Goal: Task Accomplishment & Management: Use online tool/utility

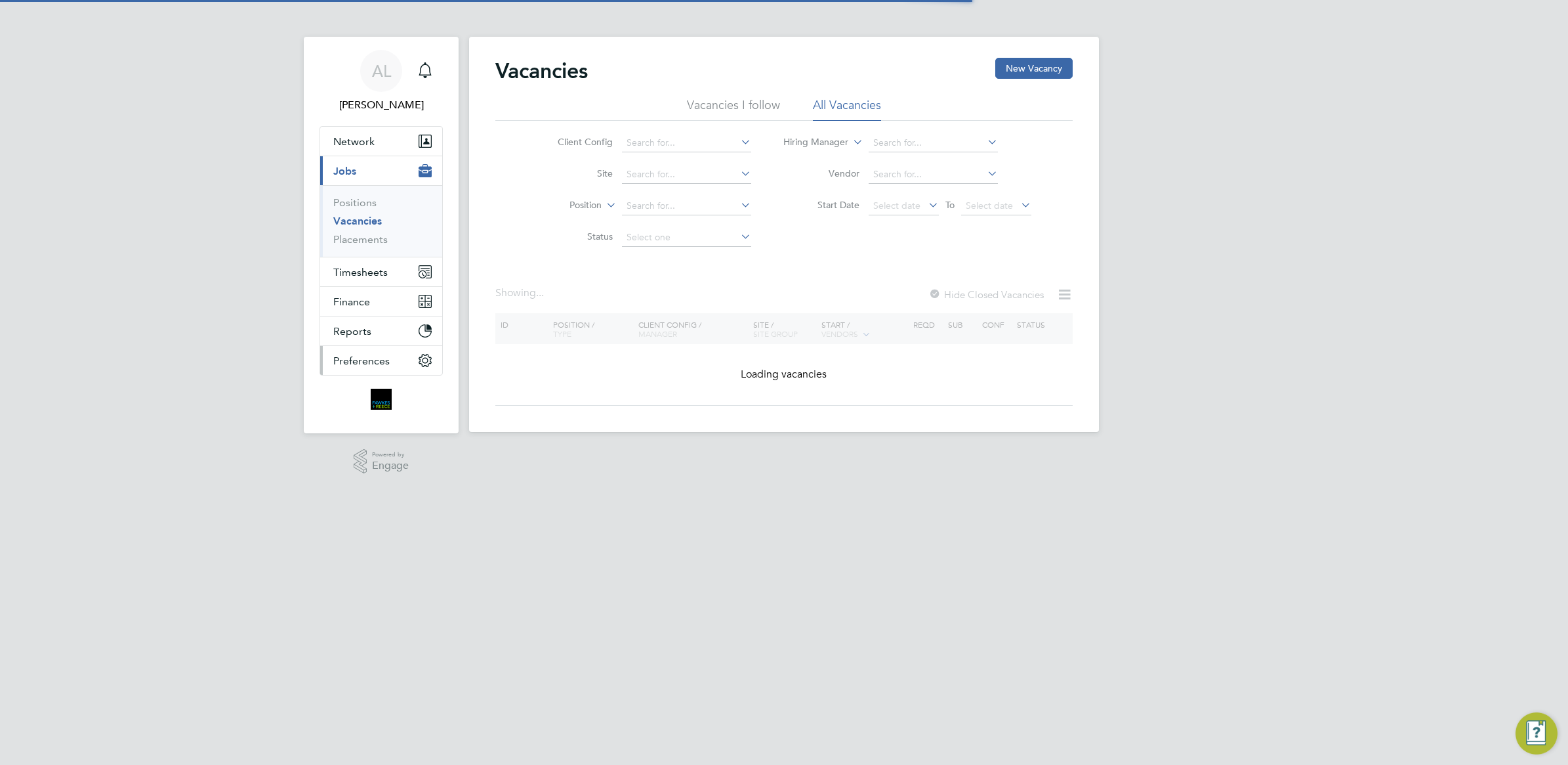
click at [332, 332] on ul "Network Team Members Businesses Sites Workers Contacts Current page: Jobs Posit…" at bounding box center [381, 251] width 123 height 250
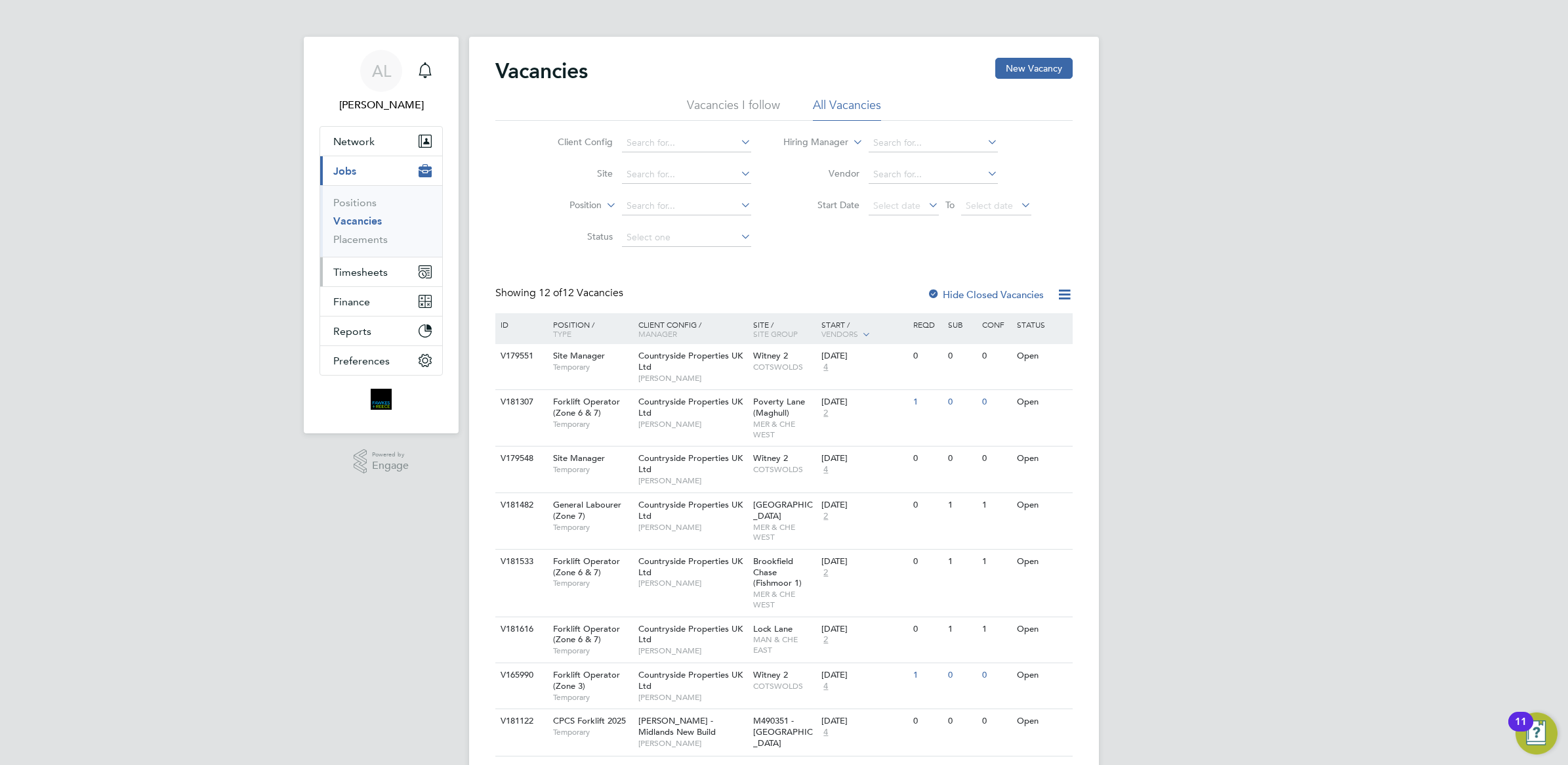
click at [367, 260] on button "Timesheets" at bounding box center [382, 272] width 122 height 29
click at [355, 237] on link "Timesheets" at bounding box center [360, 231] width 54 height 13
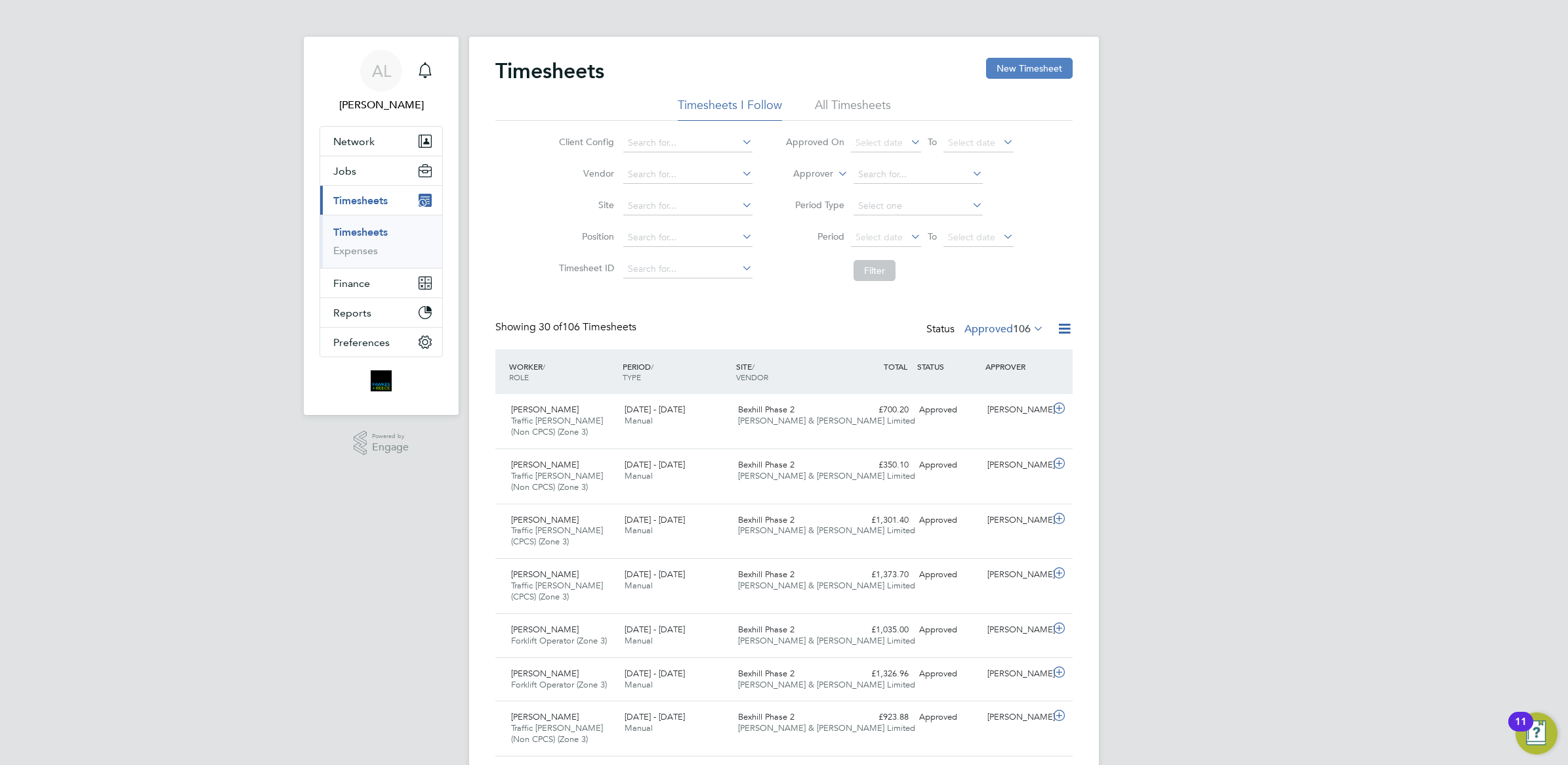
click at [1019, 66] on button "New Timesheet" at bounding box center [1029, 68] width 86 height 21
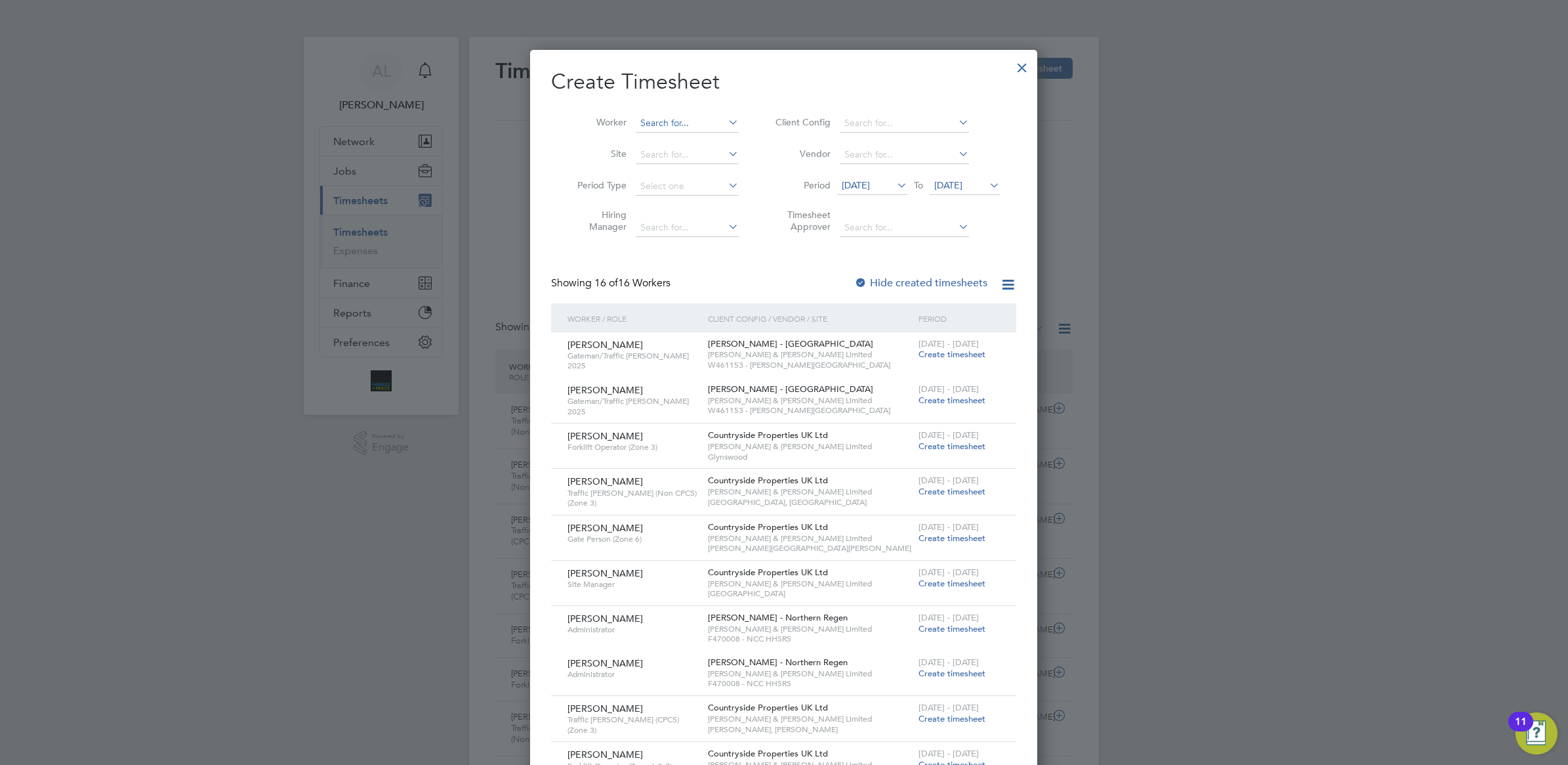
click at [702, 128] on input at bounding box center [688, 123] width 103 height 18
click at [685, 134] on li "Kowd ham Srikumar" at bounding box center [691, 141] width 112 height 17
type input "Kowdham Srikumar"
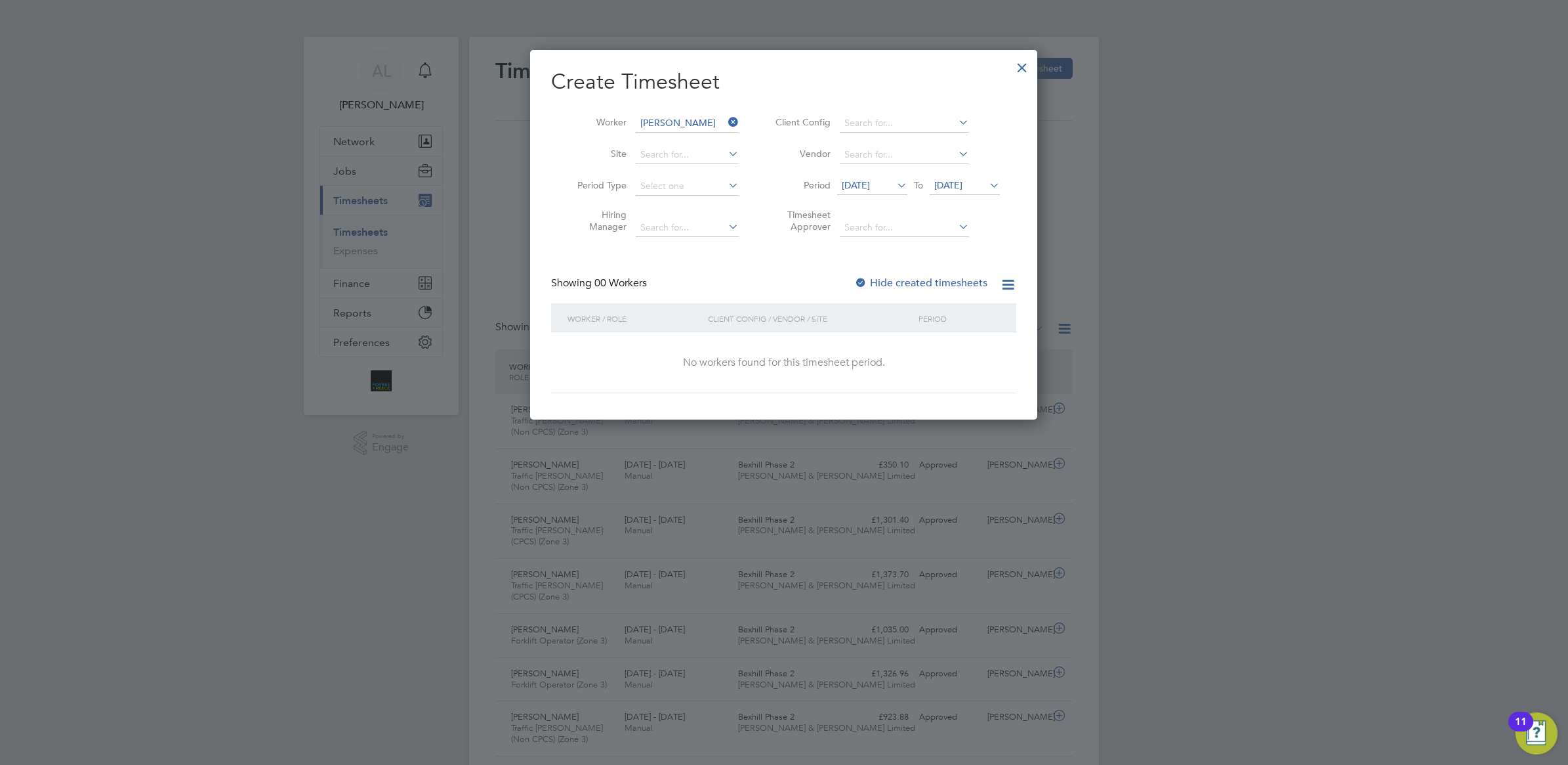
click at [891, 276] on label "Hide created timesheets" at bounding box center [920, 283] width 133 height 14
click at [861, 184] on span "17 Sep 2025" at bounding box center [856, 185] width 28 height 12
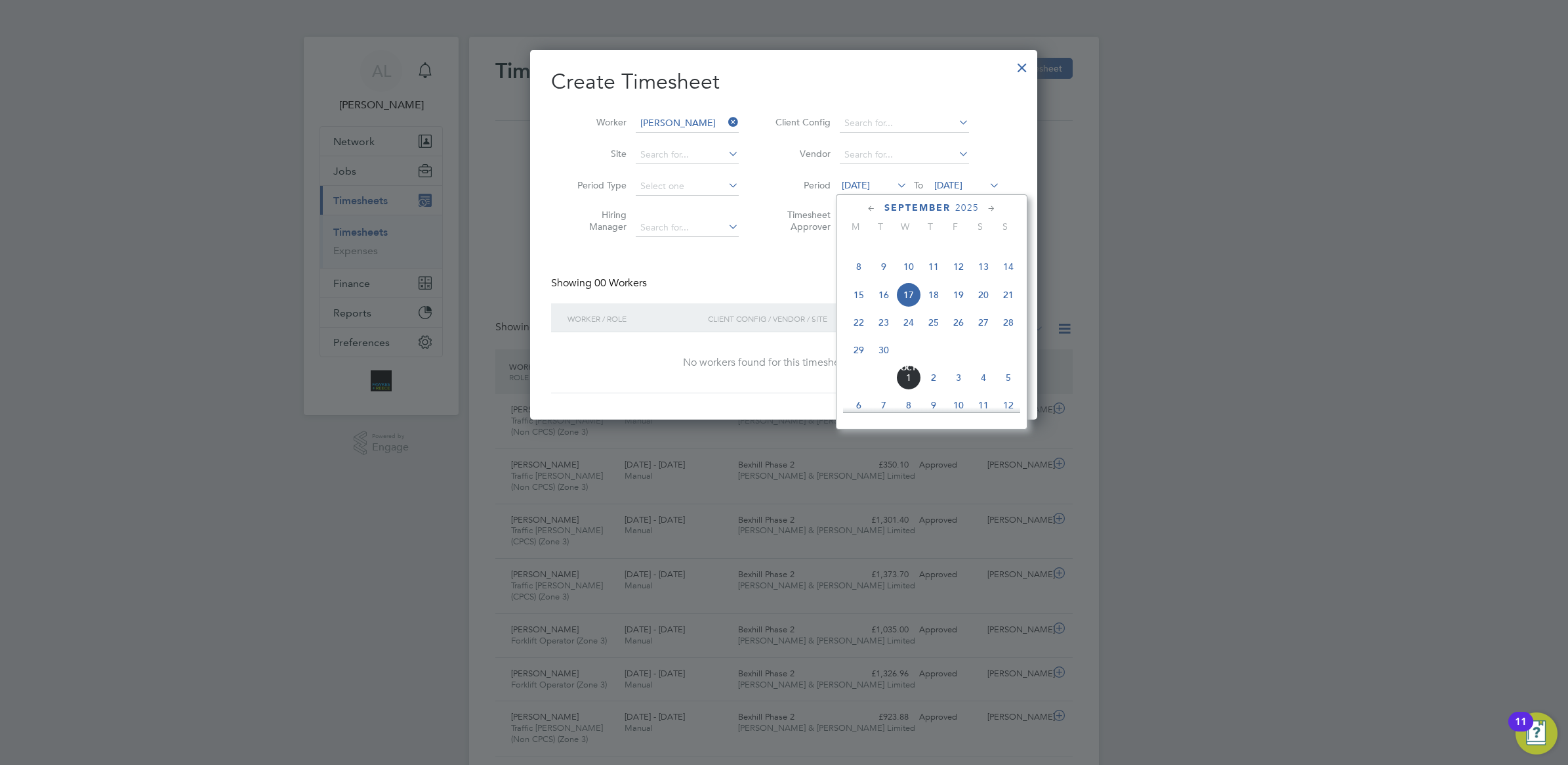
click at [861, 307] on span "15" at bounding box center [859, 295] width 25 height 25
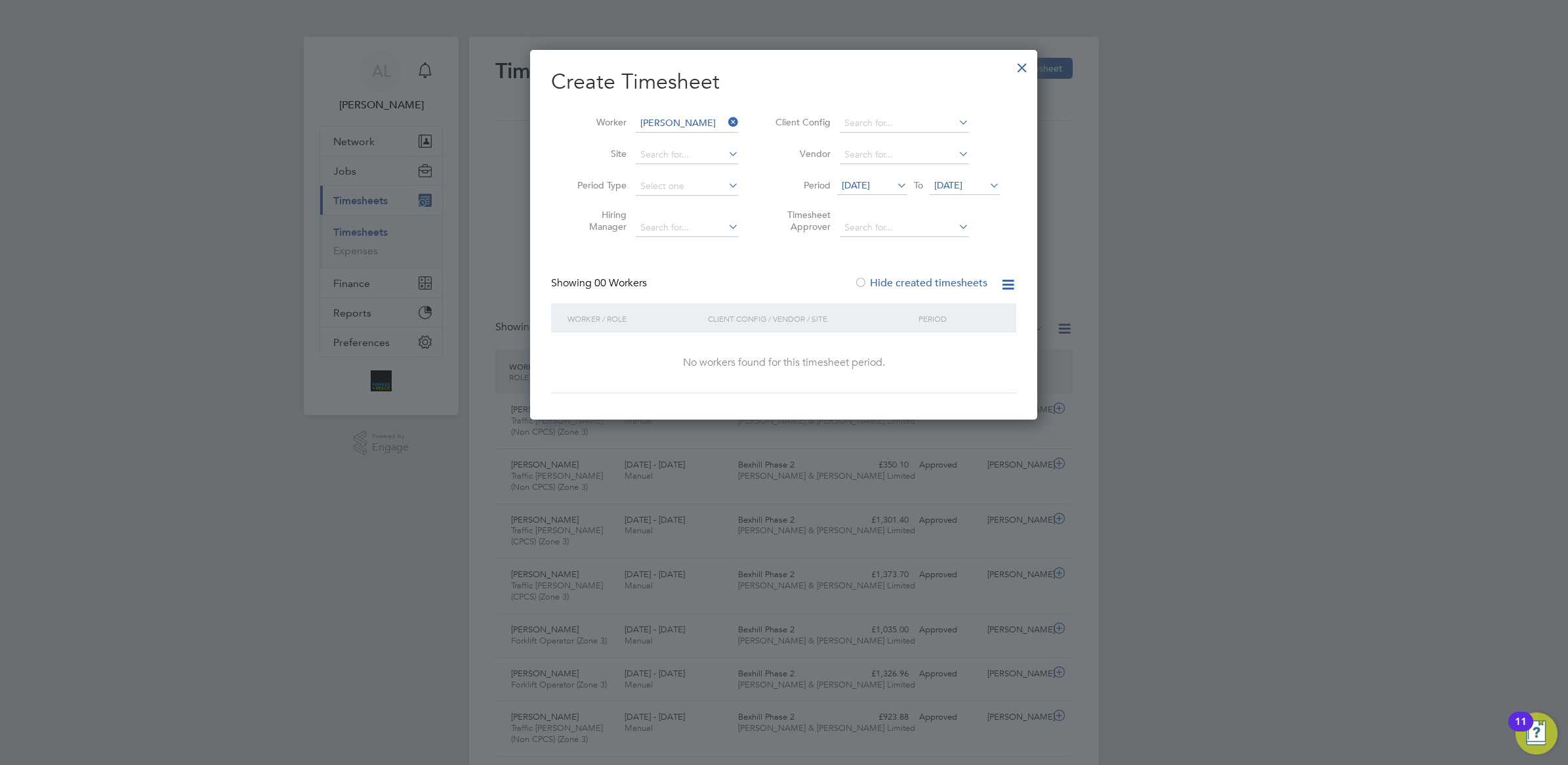
click at [869, 188] on span "15 Sep 2025" at bounding box center [856, 185] width 28 height 12
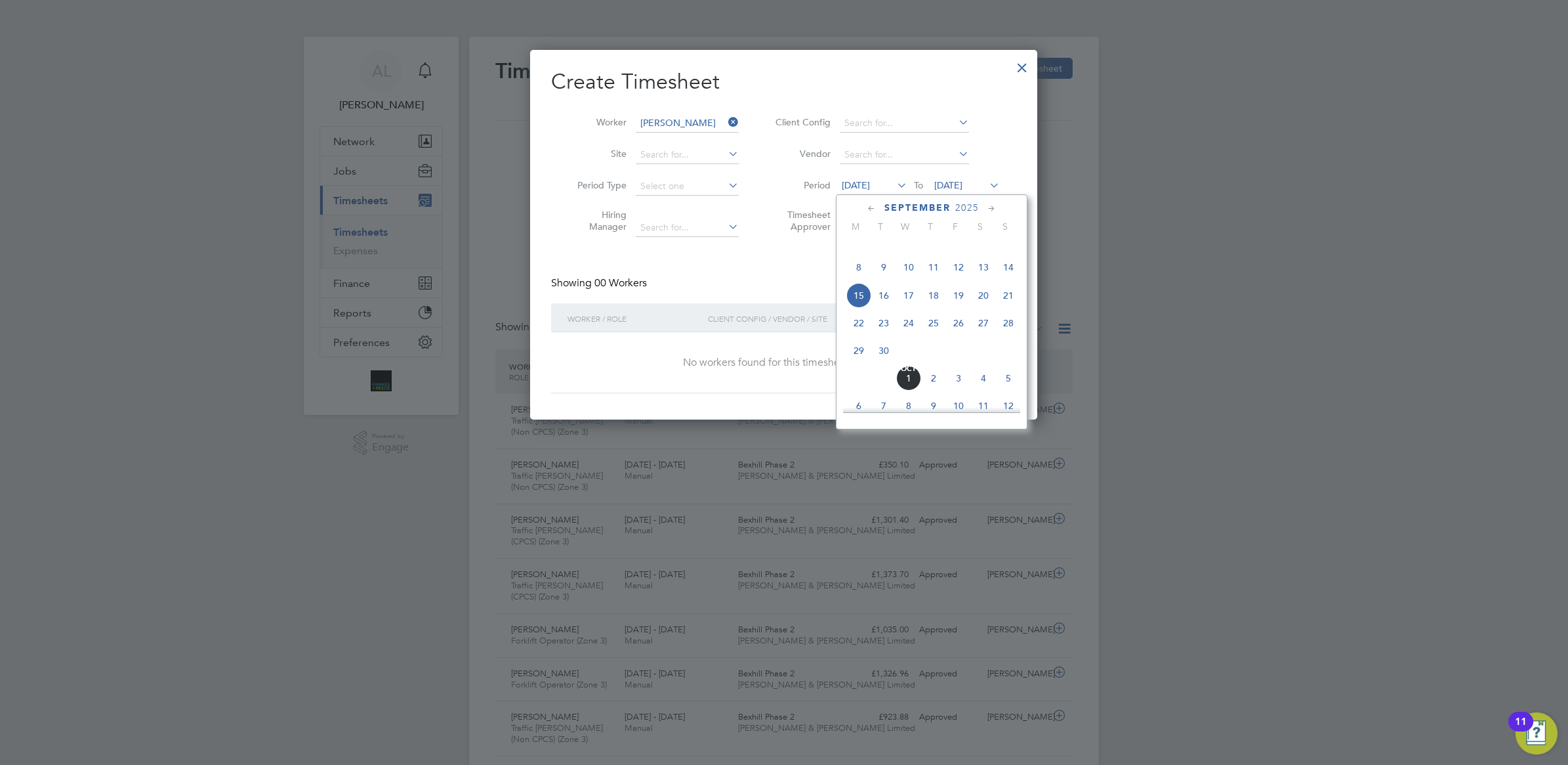
click at [855, 335] on span "22" at bounding box center [859, 323] width 25 height 25
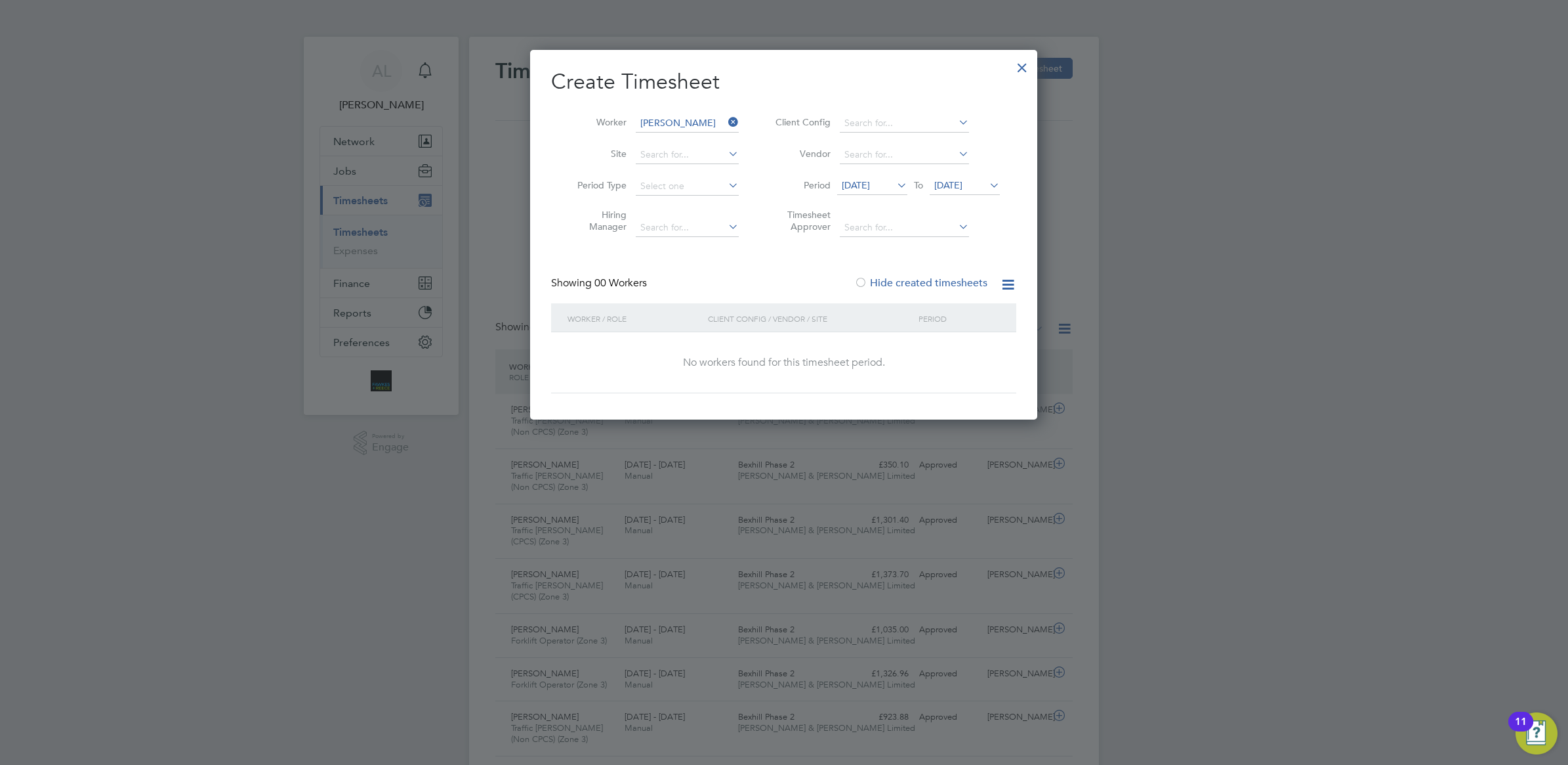
click at [963, 186] on span "24 Sep 2025" at bounding box center [948, 185] width 28 height 12
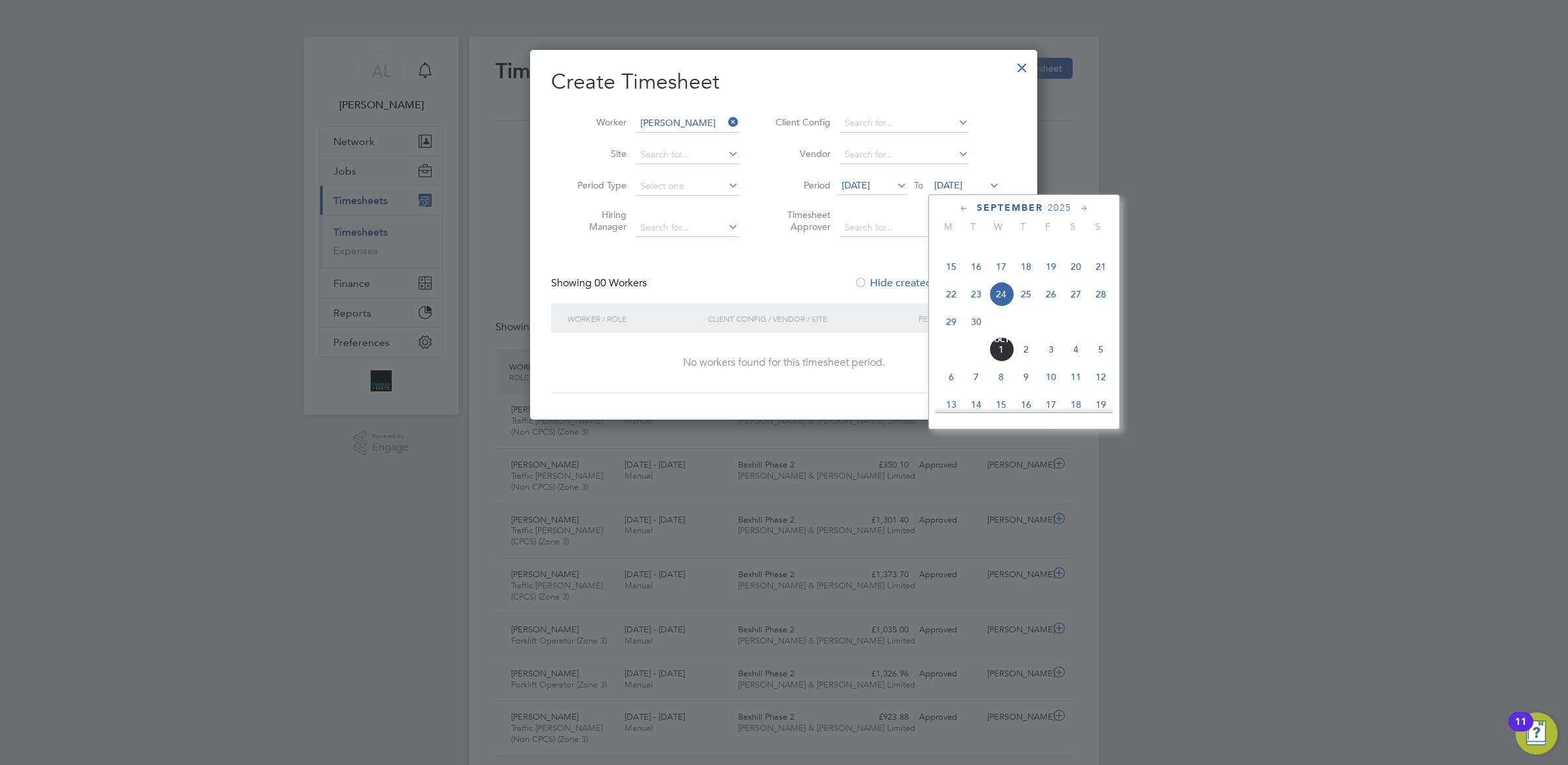
click at [1100, 306] on span "28" at bounding box center [1102, 295] width 25 height 25
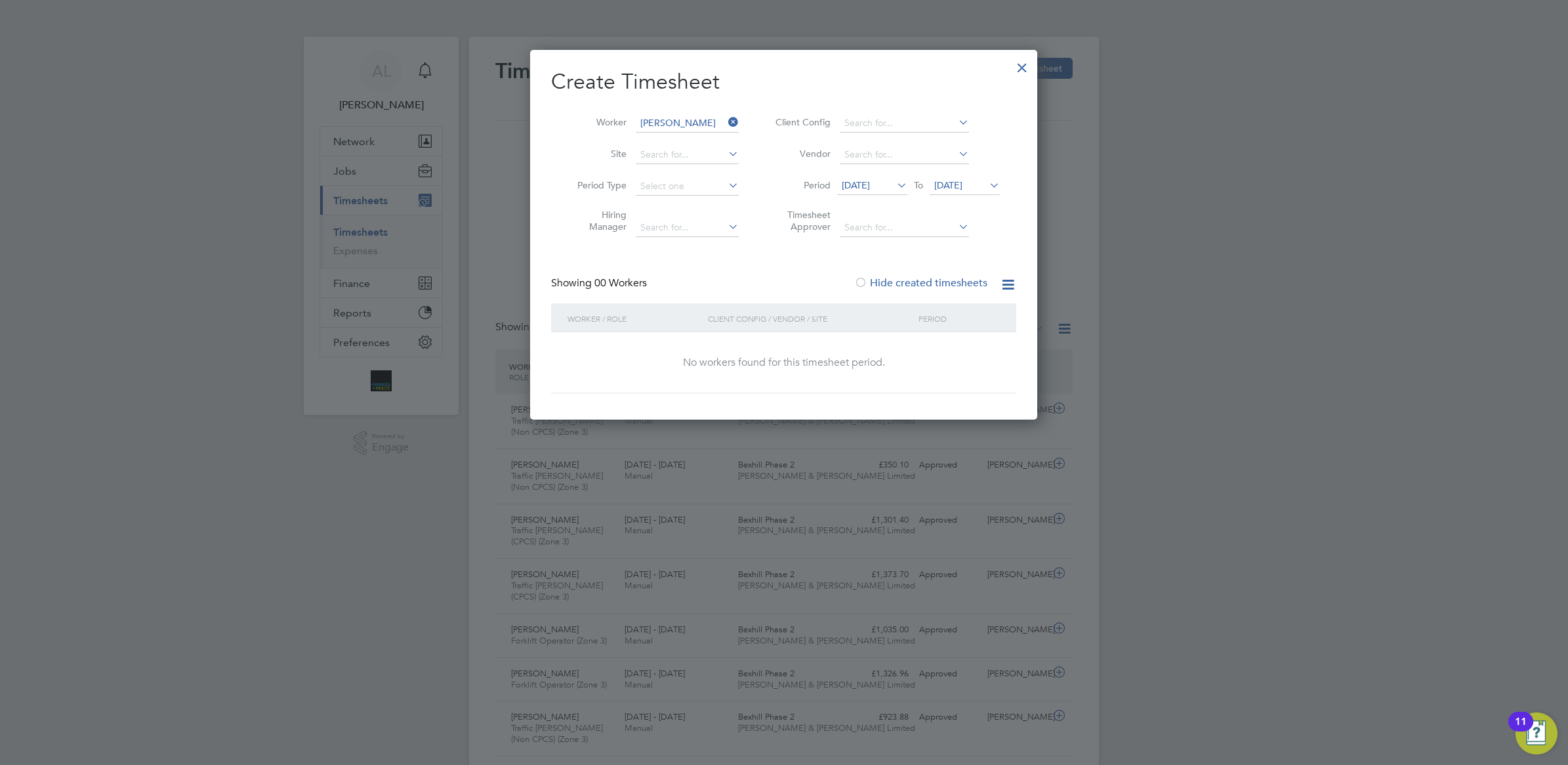
drag, startPoint x: 1020, startPoint y: 64, endPoint x: 216, endPoint y: 139, distance: 807.5
click at [1019, 64] on div at bounding box center [1022, 64] width 23 height 23
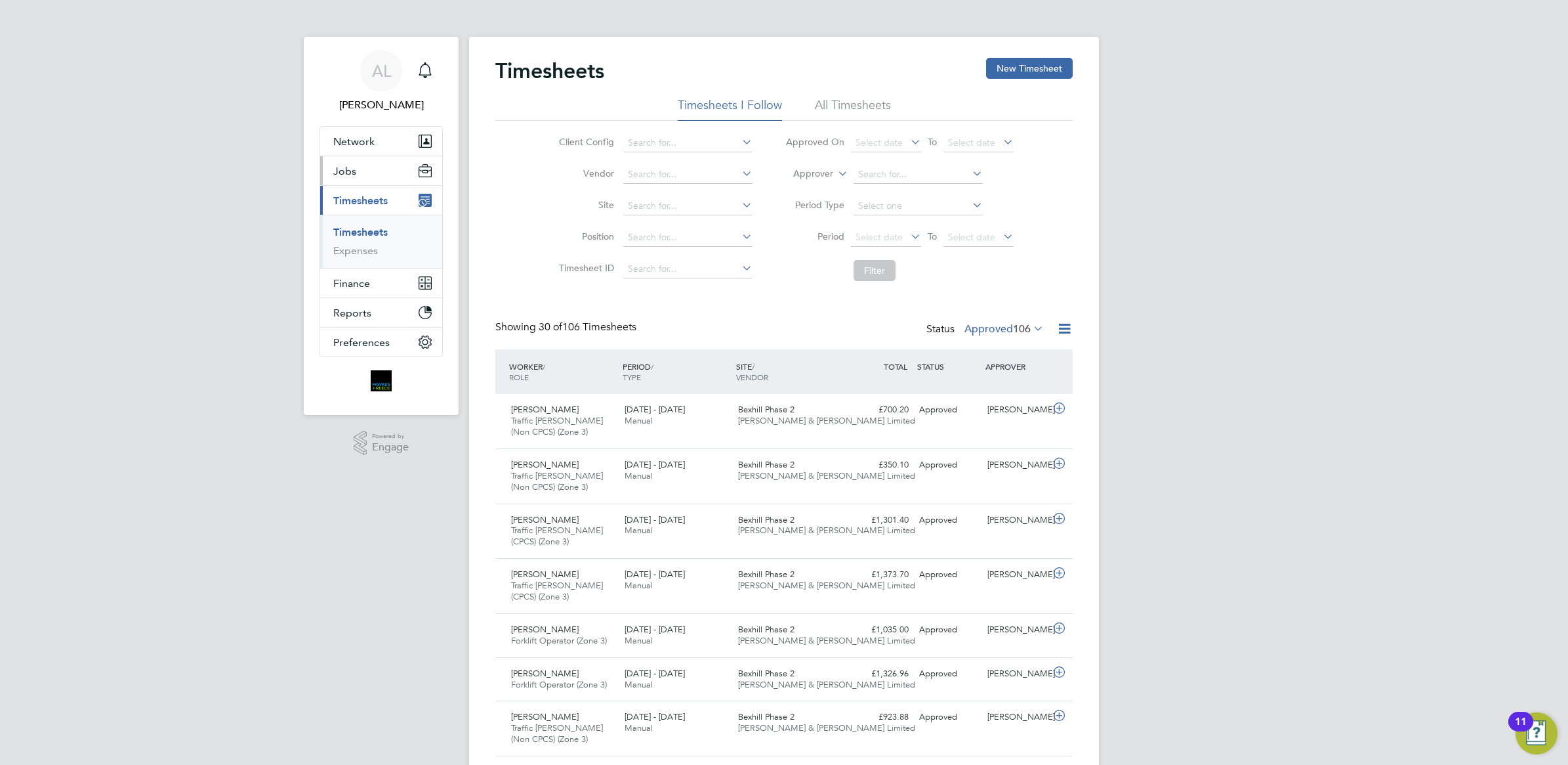
click at [348, 156] on button "Jobs" at bounding box center [382, 171] width 122 height 29
click at [358, 240] on link "Placements" at bounding box center [360, 239] width 54 height 13
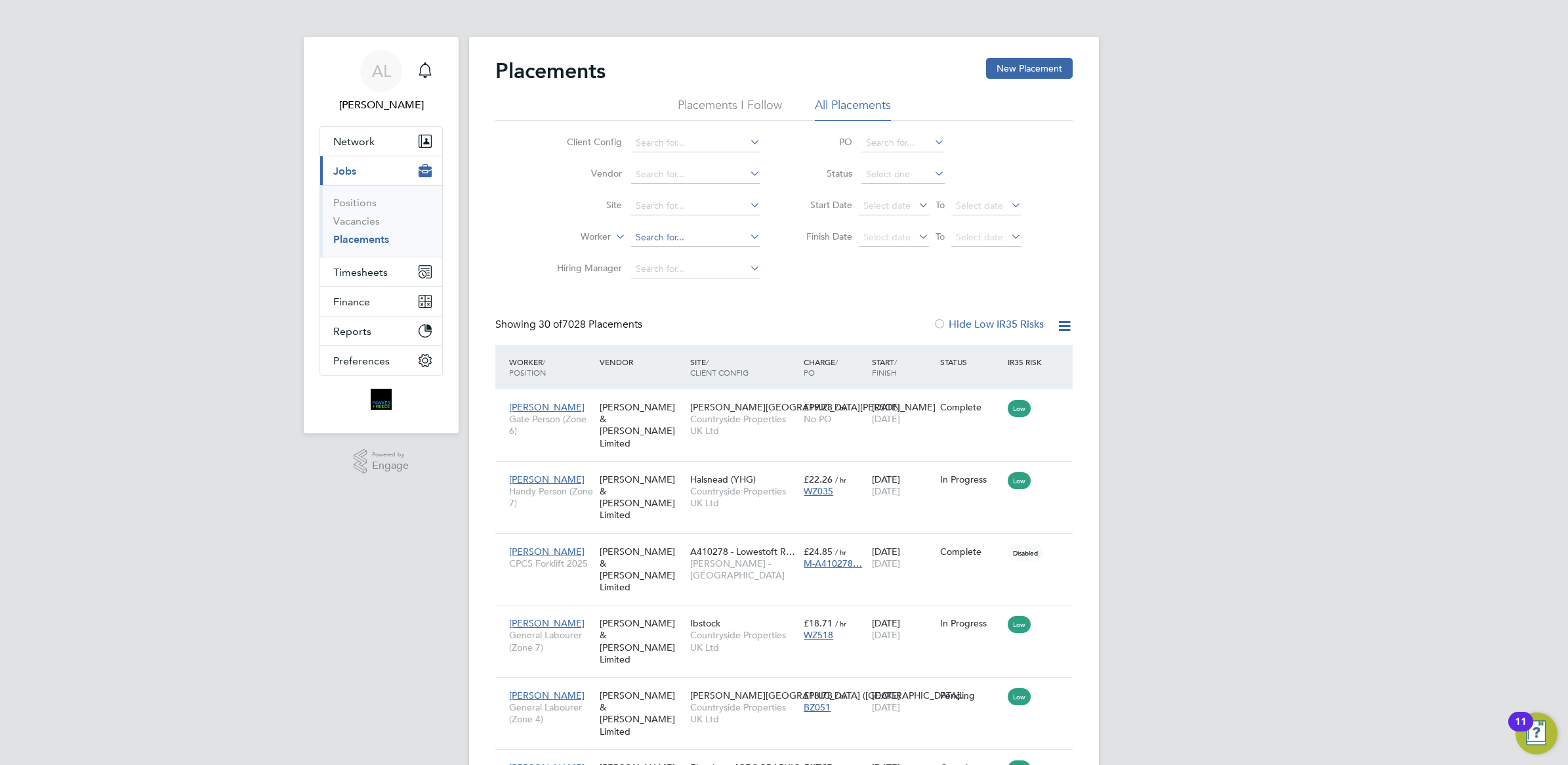
click at [652, 240] on input at bounding box center [696, 237] width 129 height 18
click at [693, 250] on li "Kowd ham Srikumar" at bounding box center [696, 255] width 130 height 17
type input "Kowdham Srikumar"
